Goal: Task Accomplishment & Management: Use online tool/utility

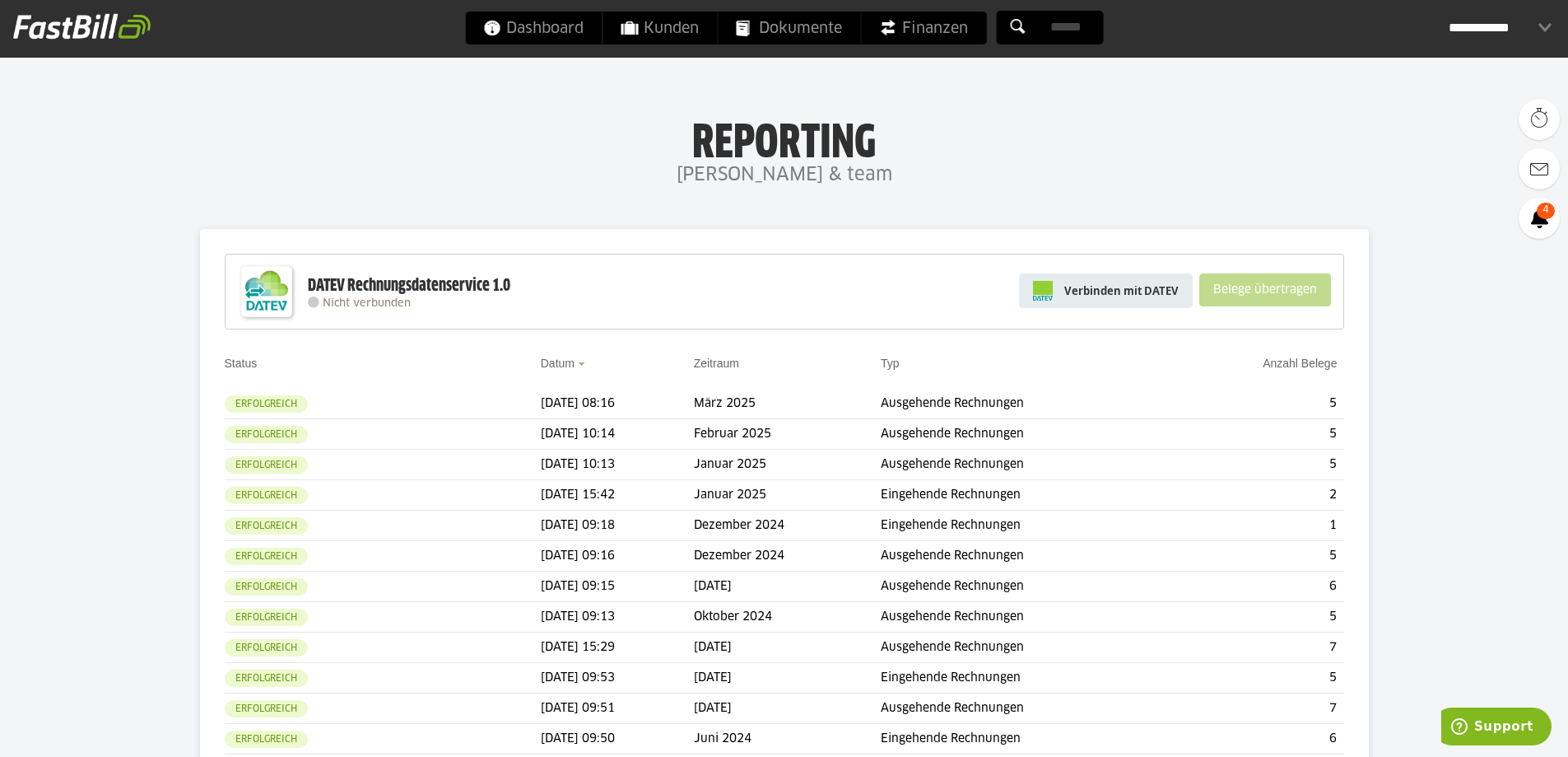
click at [1134, 294] on span "Verbinden mit DATEV" at bounding box center [1121, 291] width 115 height 17
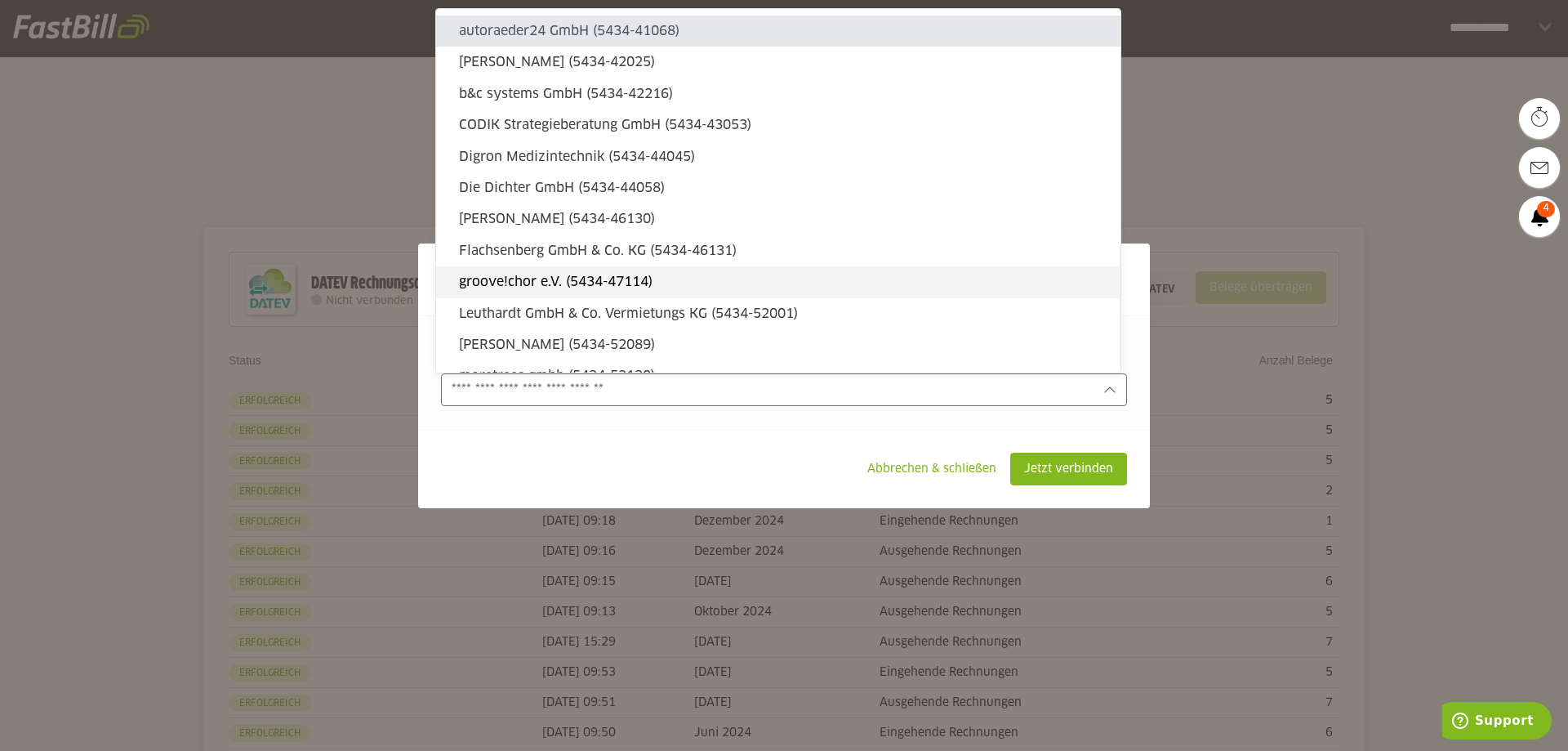
type sl-option "5434-41068"
type sl-option "469138-50018"
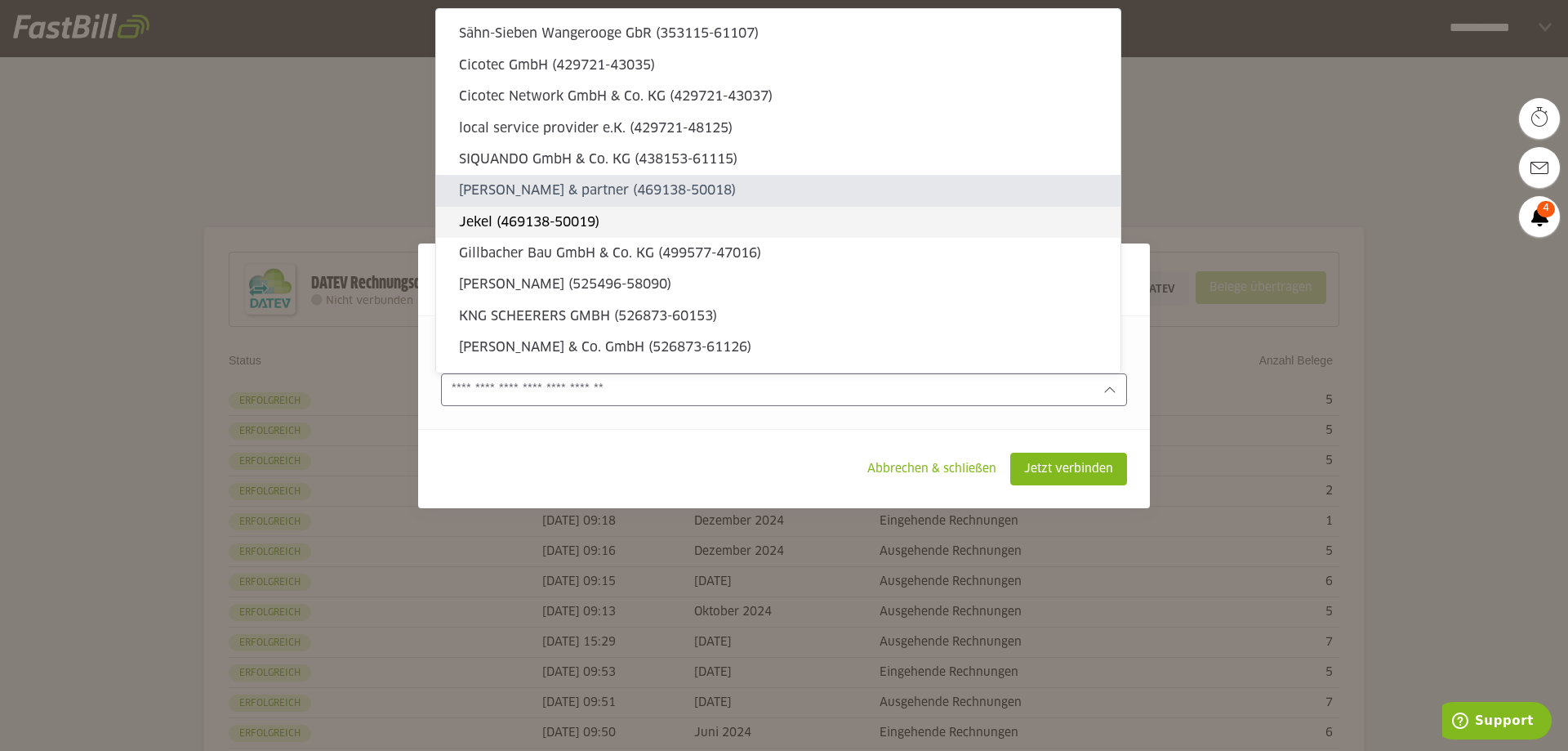
click at [718, 219] on slot "Jekel (469138-50019)" at bounding box center [783, 222] width 649 height 18
type input "**********"
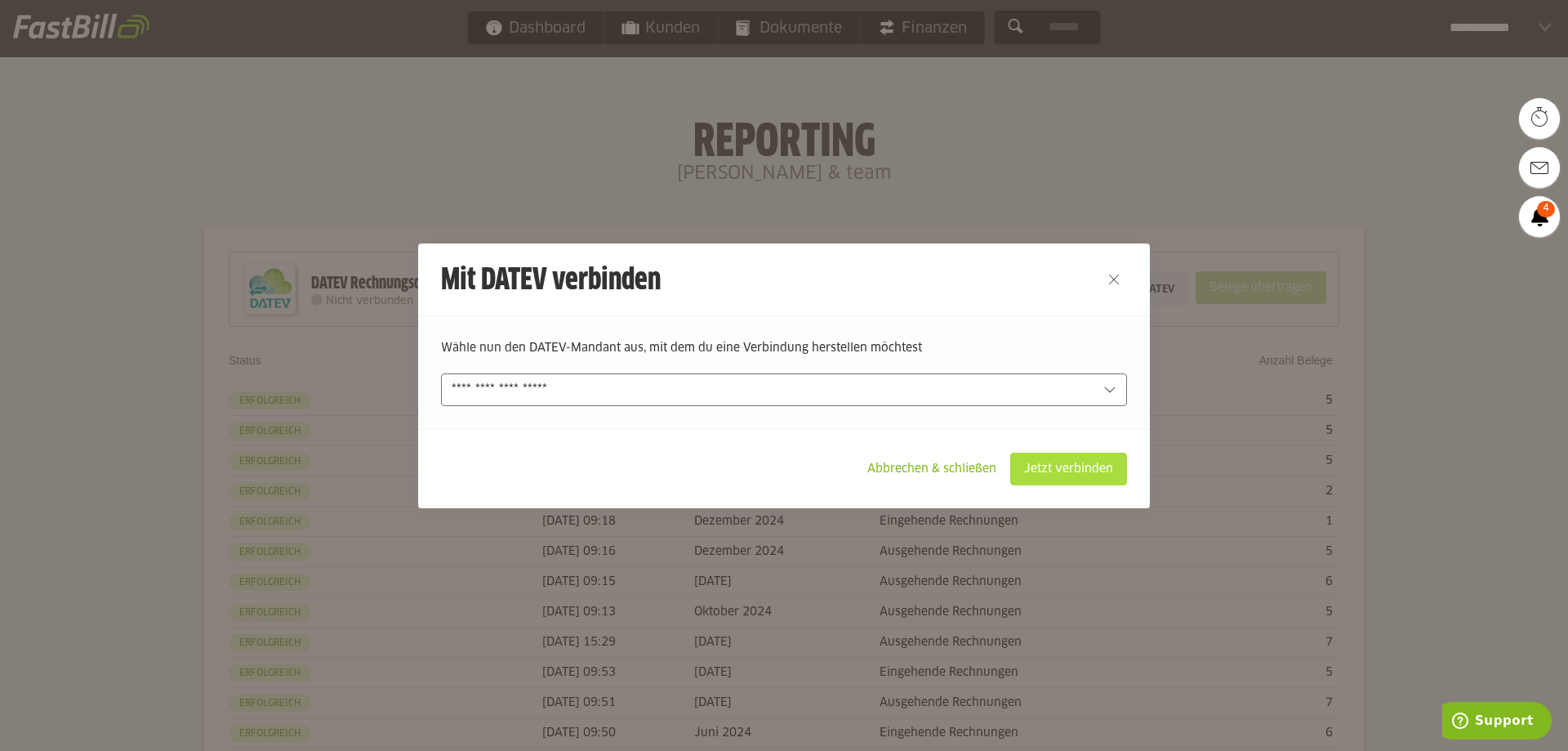
click at [1028, 465] on slot "Jetzt verbinden" at bounding box center [1069, 468] width 115 height 31
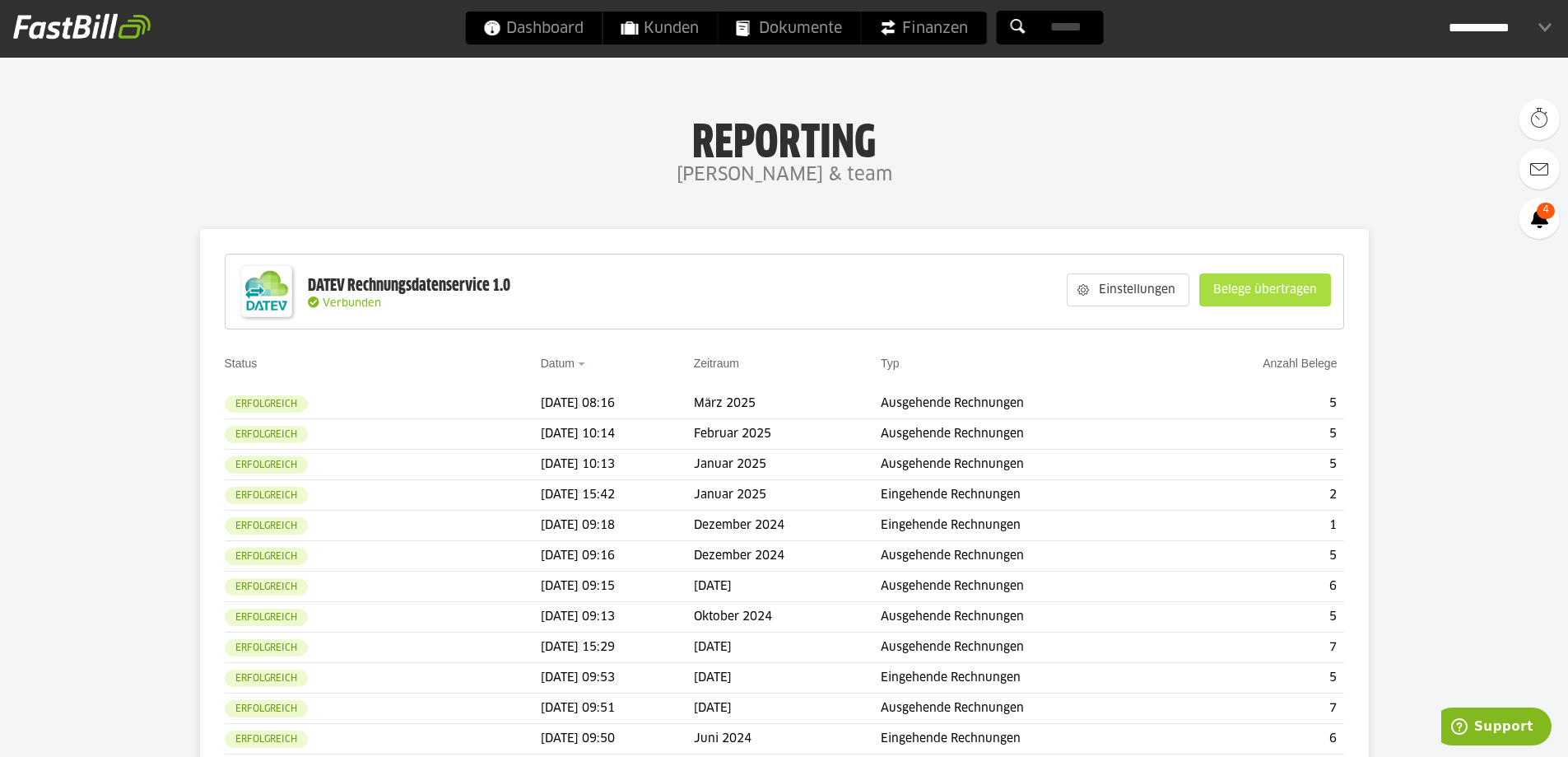
click at [1244, 298] on slot "Belege übertragen" at bounding box center [1266, 289] width 130 height 31
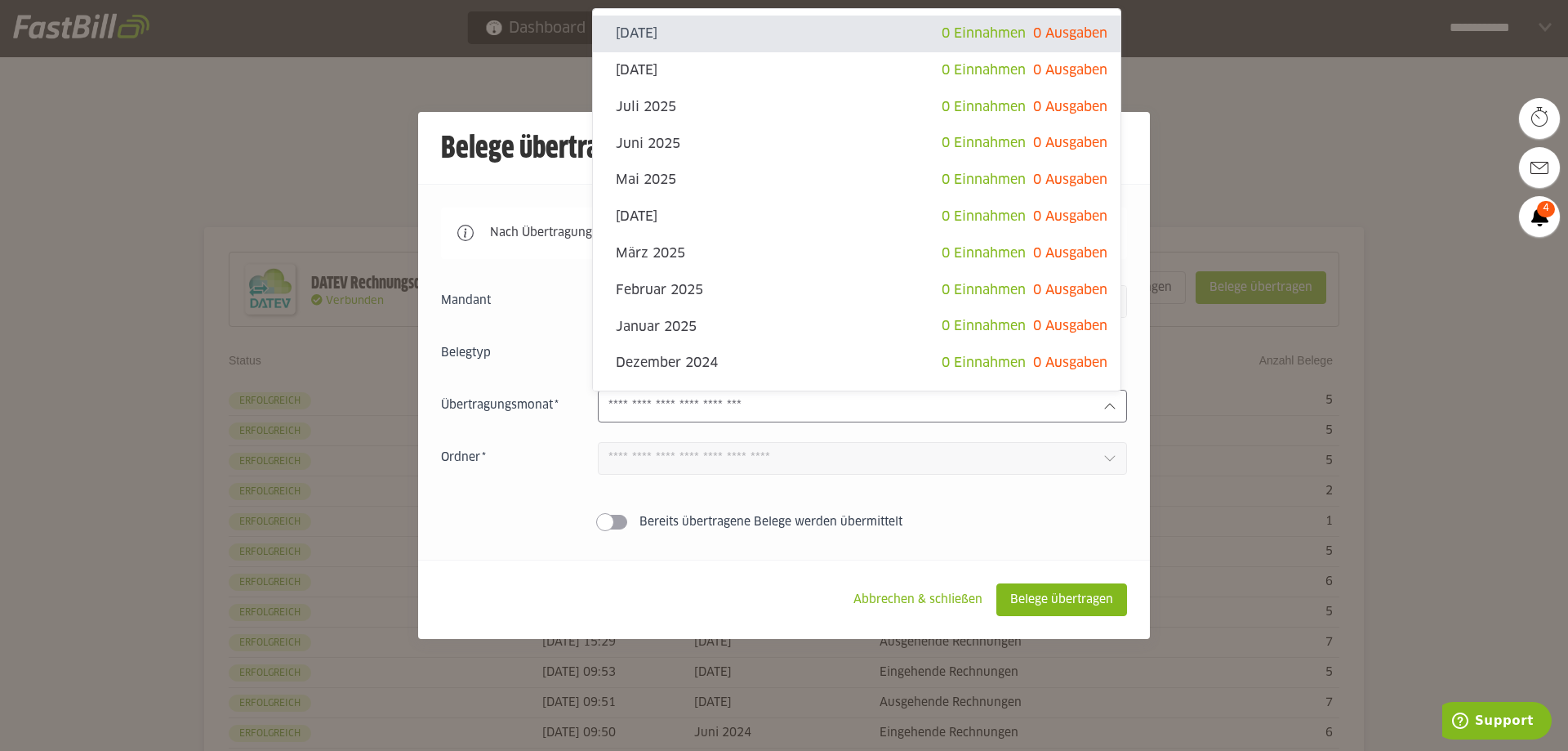
click at [887, 401] on input "text" at bounding box center [849, 406] width 481 height 18
click at [935, 588] on slot "Abbrechen & schließen" at bounding box center [918, 600] width 155 height 31
